Goal: Information Seeking & Learning: Learn about a topic

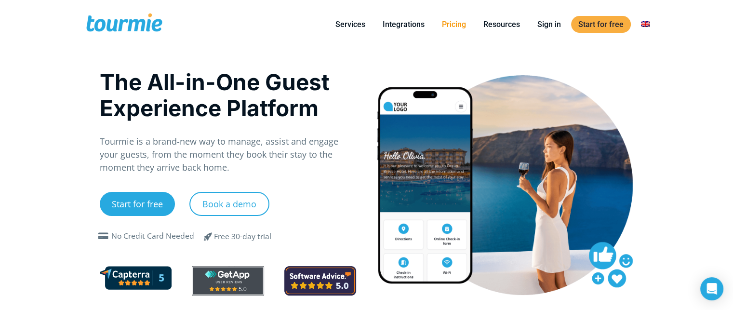
click at [458, 25] on link "Pricing" at bounding box center [453, 24] width 39 height 12
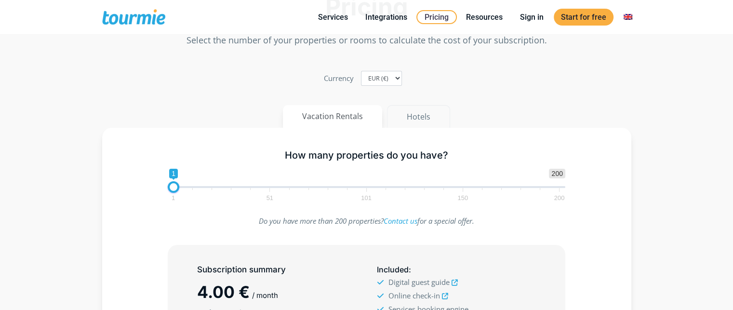
scroll to position [48, 0]
click at [422, 119] on button "Hotels" at bounding box center [418, 116] width 63 height 23
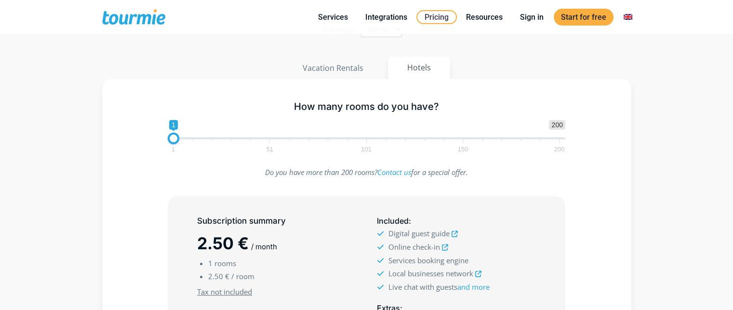
scroll to position [98, 0]
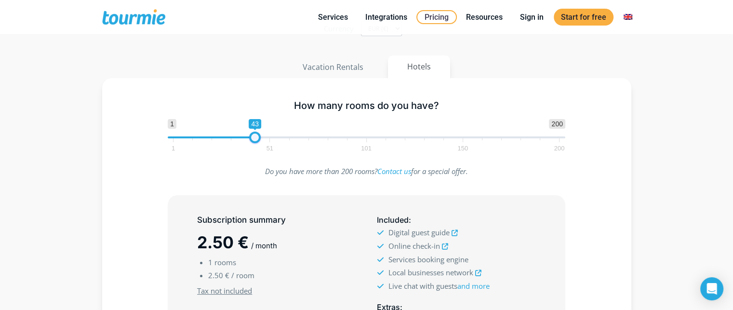
type input "42"
drag, startPoint x: 173, startPoint y: 138, endPoint x: 252, endPoint y: 142, distance: 78.6
click at [252, 142] on span at bounding box center [253, 137] width 12 height 12
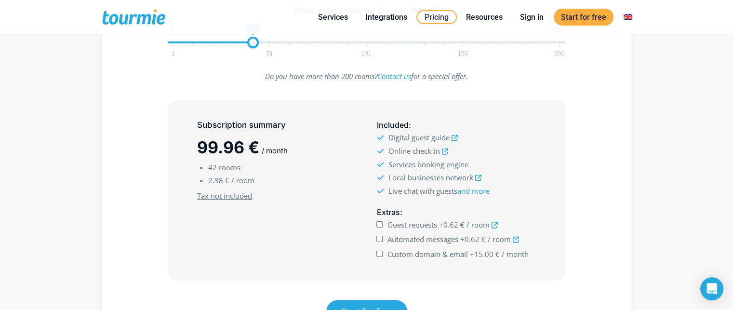
scroll to position [195, 0]
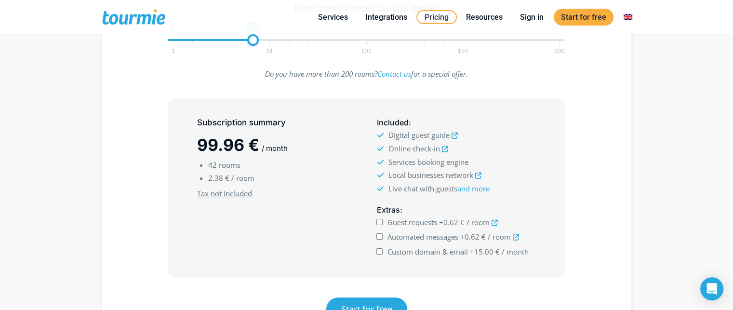
click at [382, 221] on input "Guest requests +0.62 € / room" at bounding box center [379, 222] width 6 height 6
checkbox input "true"
click at [381, 235] on input "Automated messages +0.62 € / room" at bounding box center [379, 236] width 6 height 6
checkbox input "true"
click at [380, 250] on input "Custom domain & email +15.00 € / month" at bounding box center [379, 251] width 6 height 6
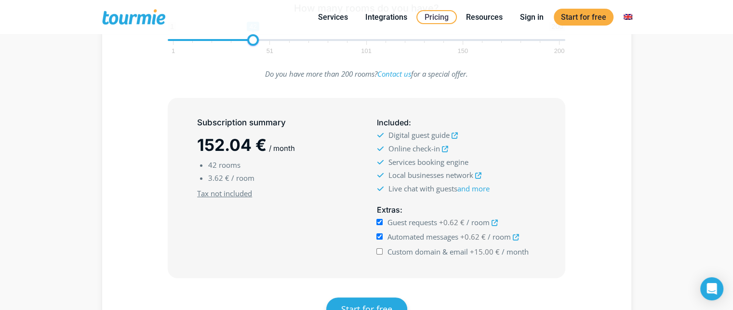
checkbox input "true"
drag, startPoint x: 208, startPoint y: 179, endPoint x: 225, endPoint y: 179, distance: 16.9
click at [225, 179] on span "3.62 €" at bounding box center [218, 178] width 21 height 10
click at [291, 181] on li "3.62 € / room" at bounding box center [282, 177] width 148 height 13
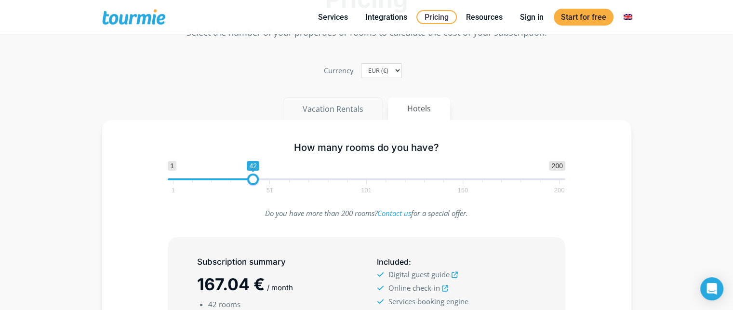
scroll to position [54, 0]
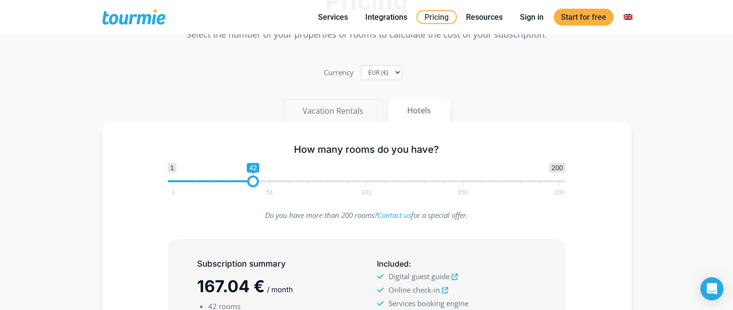
click at [332, 109] on button "Vacation Rentals" at bounding box center [333, 110] width 100 height 23
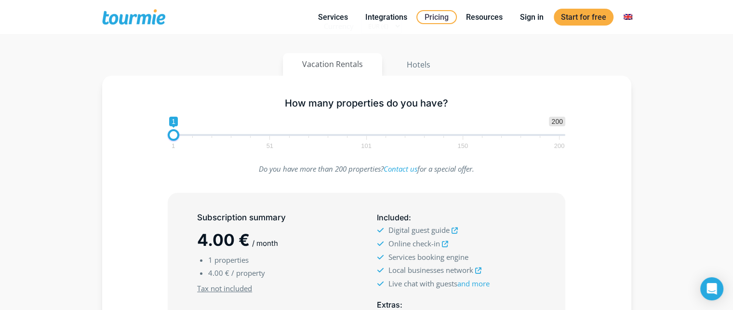
scroll to position [103, 0]
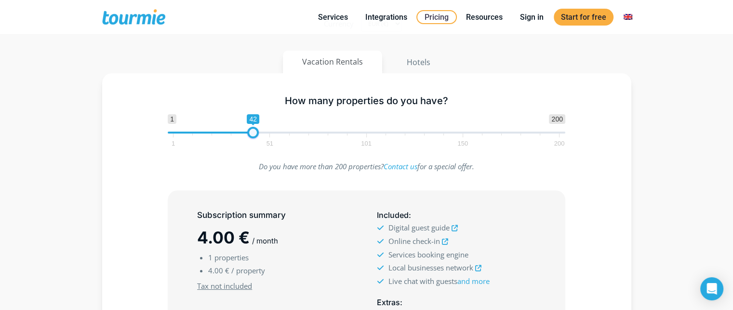
type input "43"
drag, startPoint x: 175, startPoint y: 134, endPoint x: 256, endPoint y: 129, distance: 81.1
click at [256, 129] on span at bounding box center [255, 133] width 12 height 12
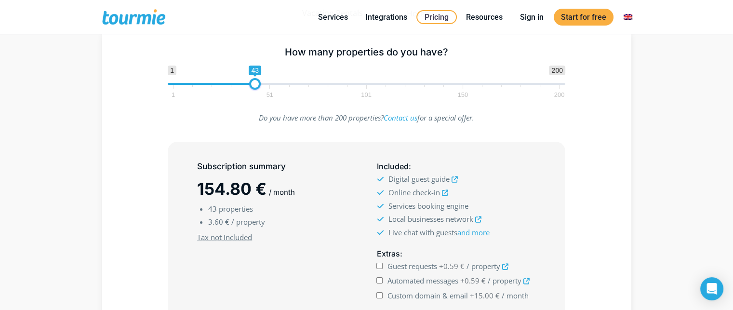
scroll to position [152, 0]
click at [379, 263] on input "Guest requests +0.59 € / property" at bounding box center [379, 265] width 6 height 6
checkbox input "true"
click at [380, 277] on input "Automated messages +0.59 € / property" at bounding box center [379, 279] width 6 height 6
checkbox input "true"
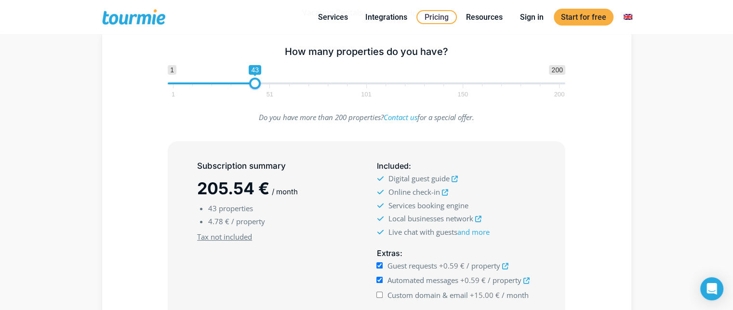
click at [381, 292] on input "Custom domain & email +15.00 € / month" at bounding box center [379, 294] width 6 height 6
checkbox input "true"
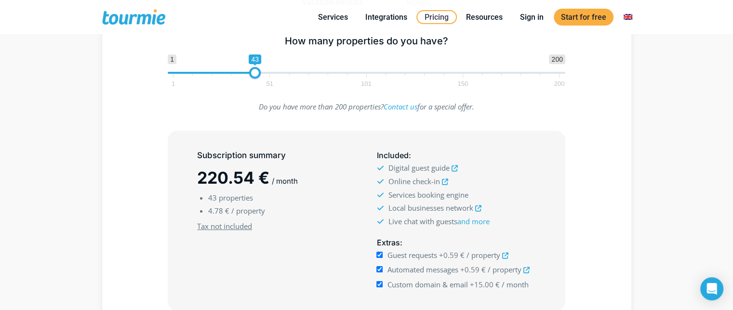
scroll to position [156, 0]
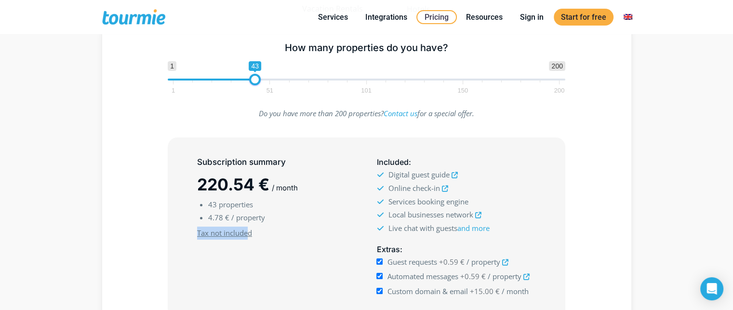
drag, startPoint x: 227, startPoint y: 235, endPoint x: 249, endPoint y: 235, distance: 21.2
click at [249, 235] on div "Subscription summary 220.54 € / month 43 properties 4.78 € / property Minimum s…" at bounding box center [276, 227] width 179 height 150
click at [264, 239] on span "Tax not included" at bounding box center [276, 232] width 159 height 13
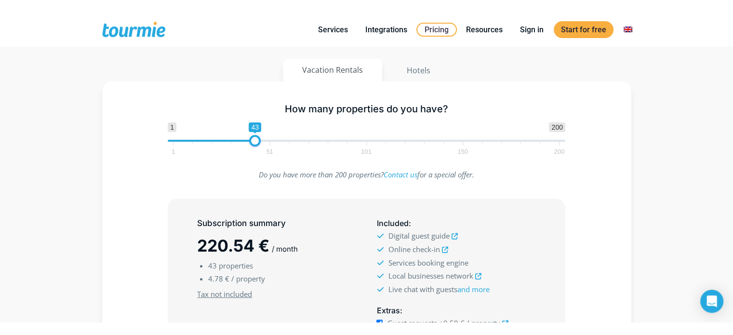
scroll to position [204, 0]
